Goal: Book appointment/travel/reservation

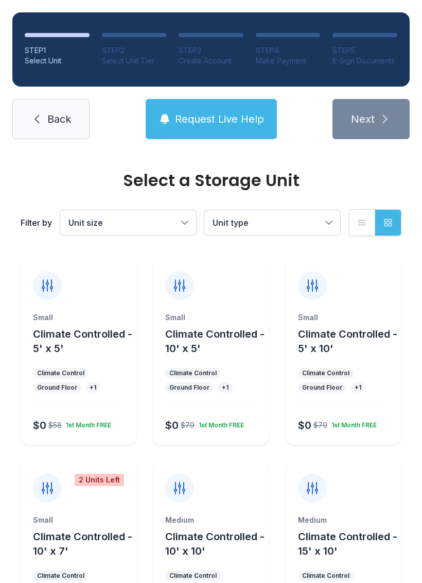
click at [84, 339] on span "Climate Controlled - 5' x 5'" at bounding box center [82, 341] width 99 height 27
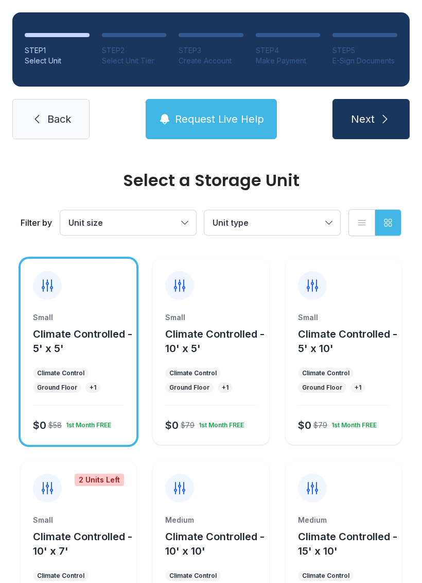
click at [390, 128] on button "Next" at bounding box center [371, 119] width 77 height 40
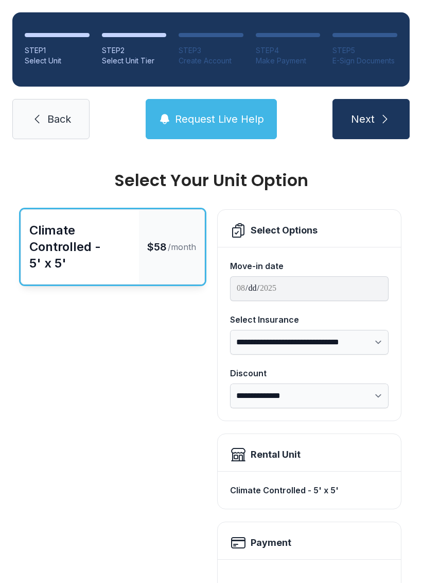
click at [387, 111] on button "Next" at bounding box center [371, 119] width 77 height 40
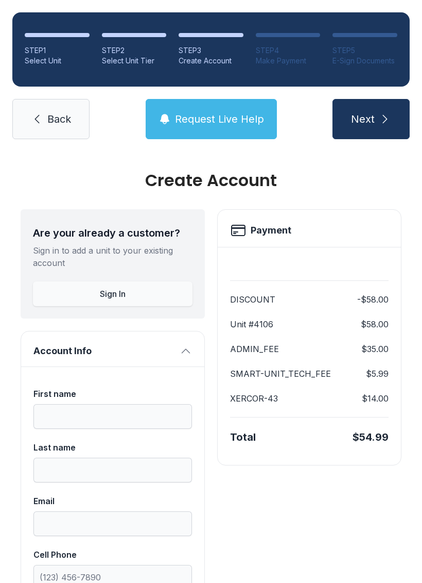
click at [56, 105] on link "Back" at bounding box center [50, 119] width 77 height 40
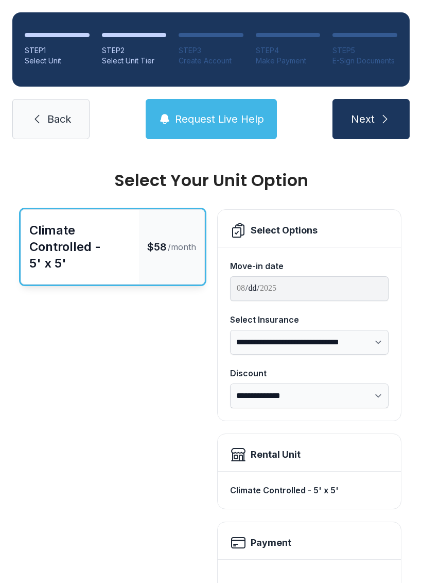
click at [32, 120] on icon at bounding box center [37, 119] width 12 height 12
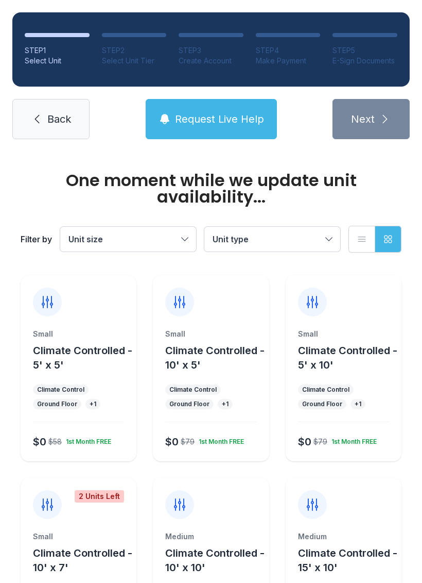
click at [43, 123] on link "Back" at bounding box center [50, 119] width 77 height 40
